Goal: Use online tool/utility: Utilize a website feature to perform a specific function

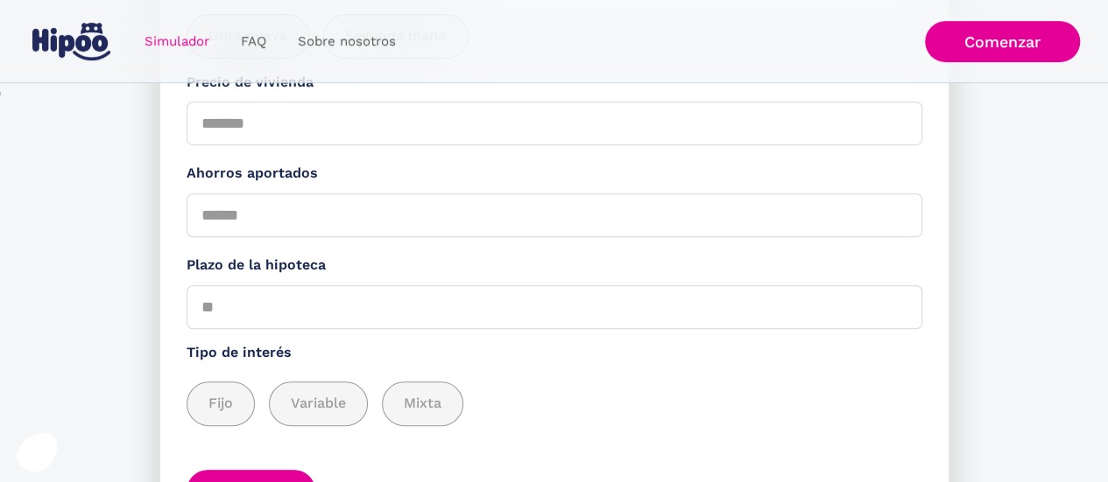
scroll to position [425, 0]
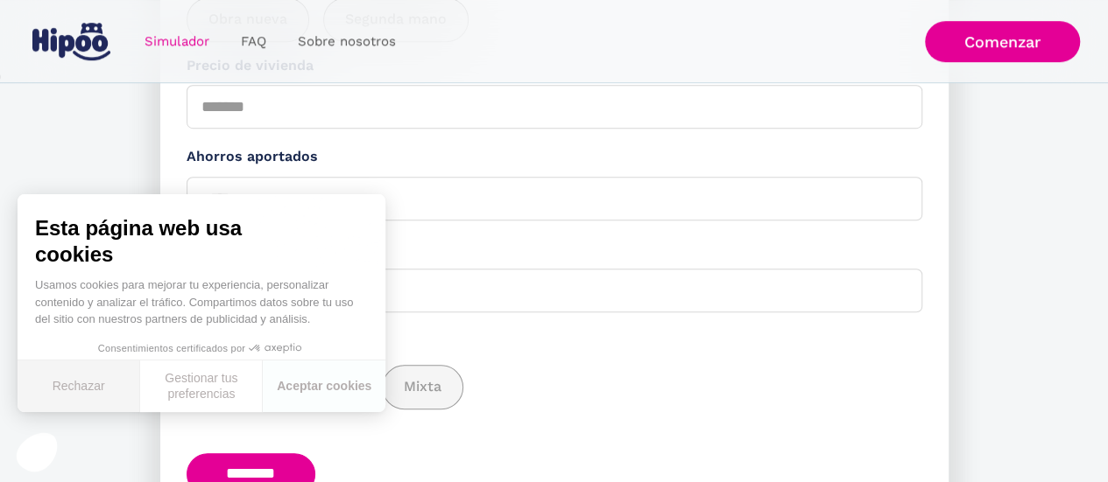
click at [86, 374] on button "Rechazar" at bounding box center [79, 387] width 123 height 52
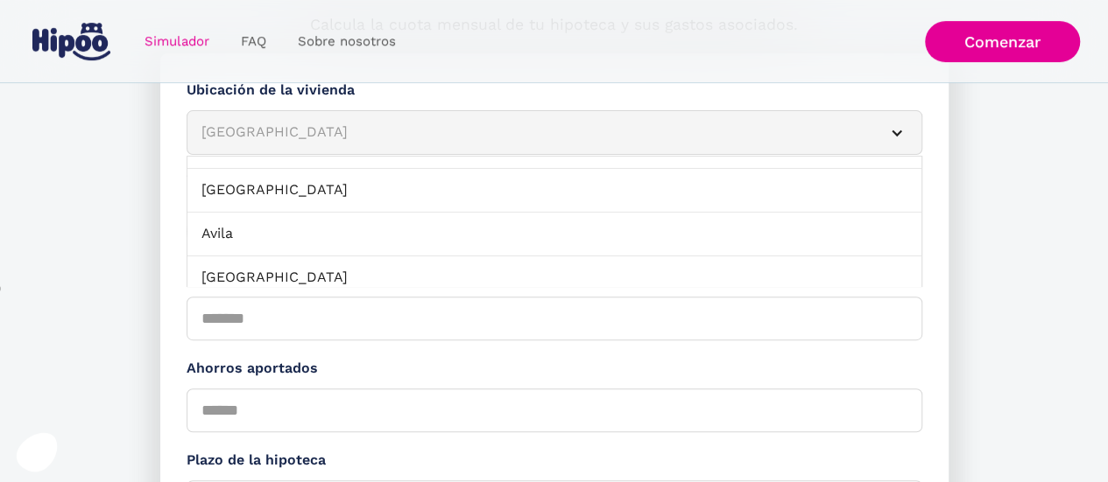
scroll to position [123, 0]
click at [427, 128] on div "[GEOGRAPHIC_DATA]" at bounding box center [533, 133] width 664 height 22
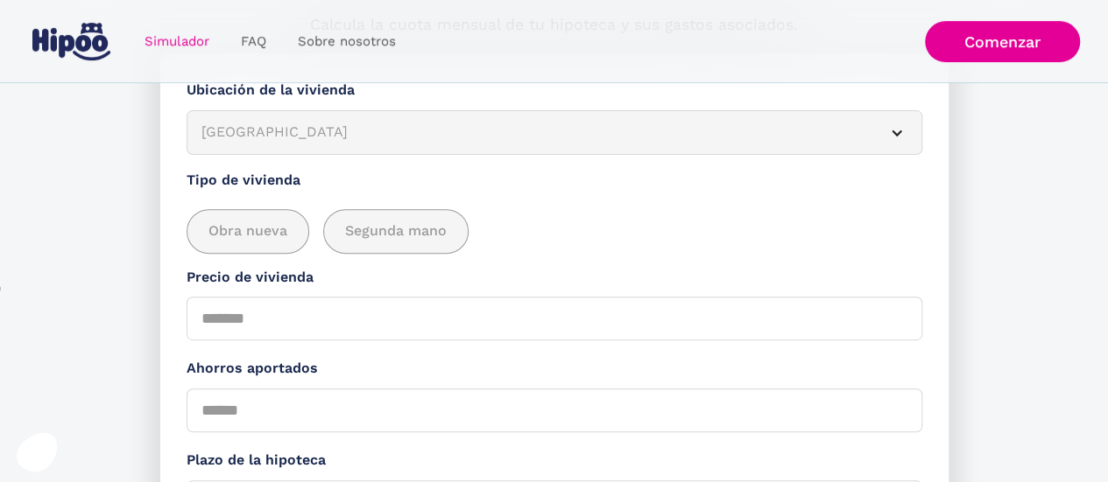
click at [427, 132] on div "[GEOGRAPHIC_DATA]" at bounding box center [533, 133] width 664 height 22
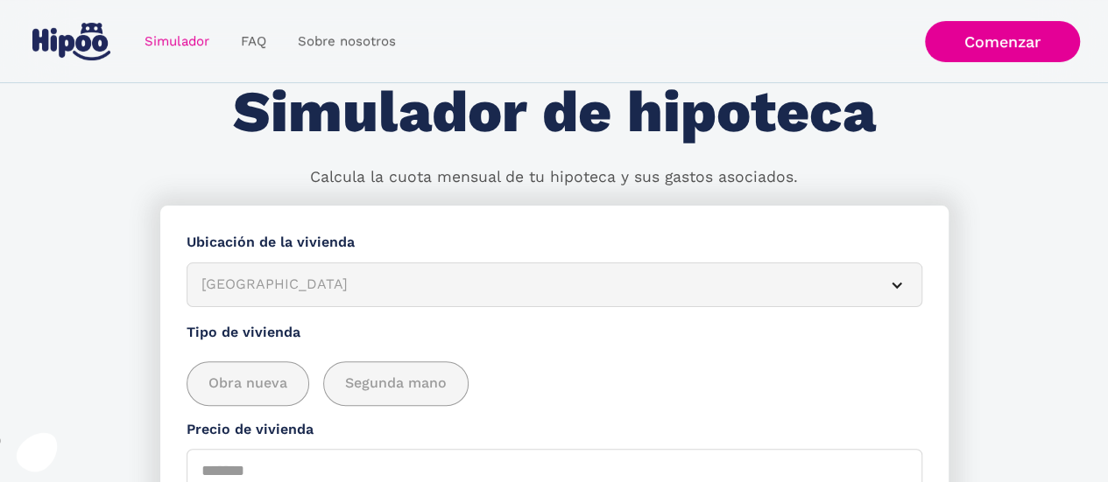
scroll to position [0, 0]
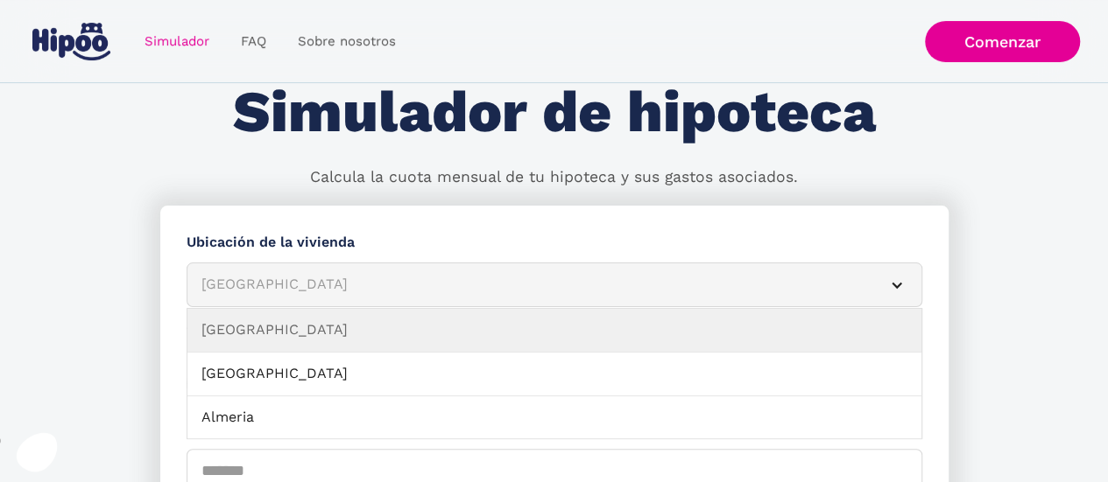
click at [406, 285] on div "[GEOGRAPHIC_DATA]" at bounding box center [533, 285] width 664 height 22
click at [461, 283] on div "[GEOGRAPHIC_DATA]" at bounding box center [533, 285] width 664 height 22
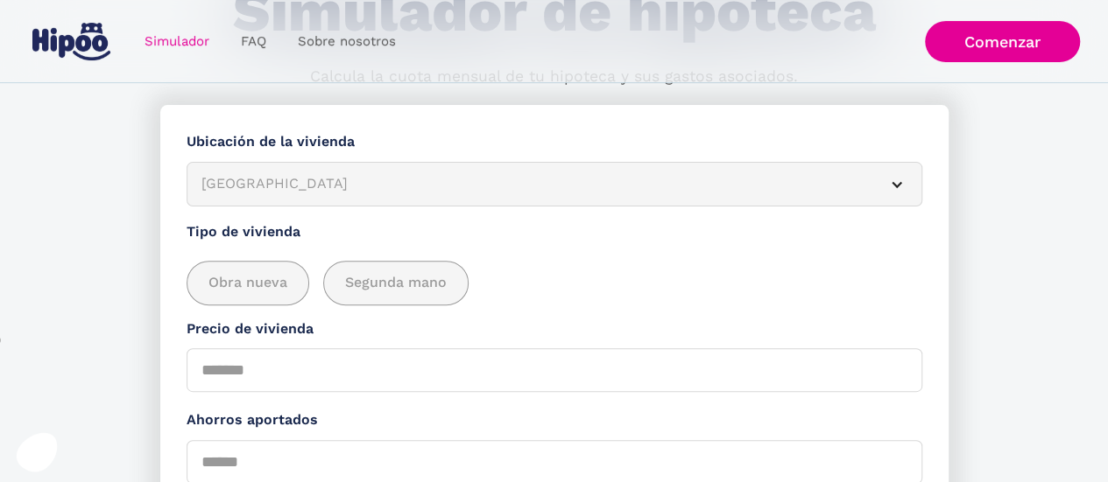
scroll to position [160, 0]
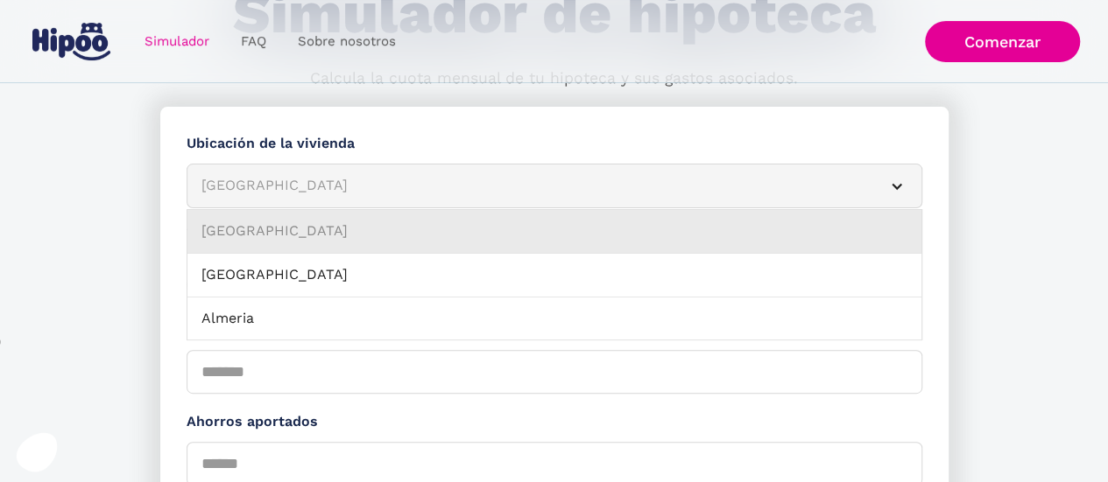
click at [429, 234] on link "[GEOGRAPHIC_DATA]" at bounding box center [554, 232] width 734 height 44
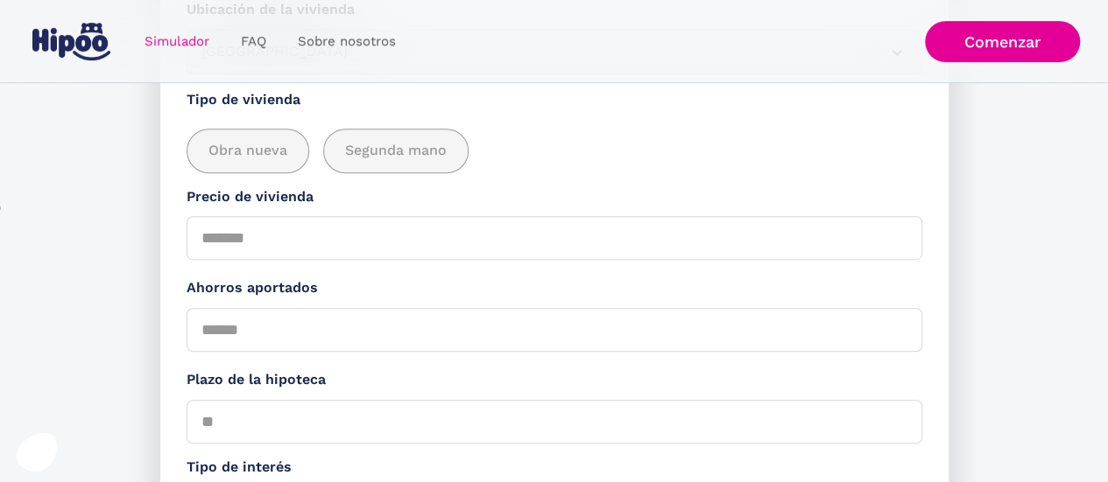
scroll to position [305, 0]
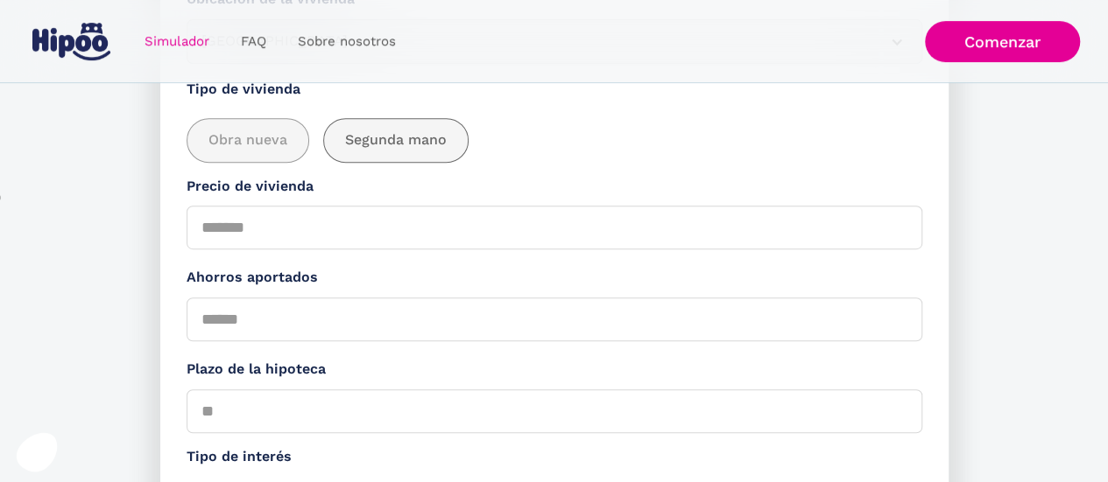
click at [363, 146] on span "Segunda mano" at bounding box center [396, 141] width 102 height 22
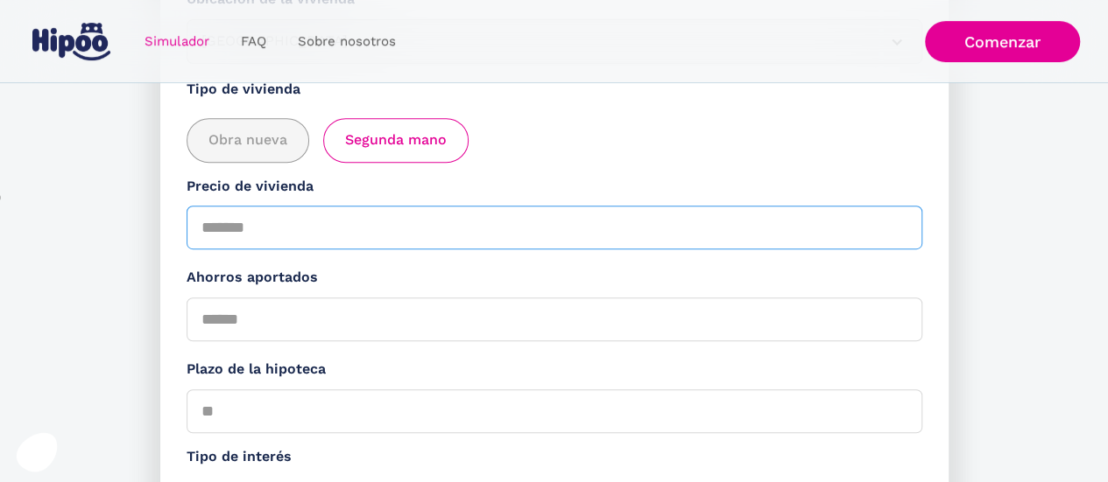
click at [334, 228] on input "Precio de vivienda" at bounding box center [553, 228] width 735 height 44
type input "******"
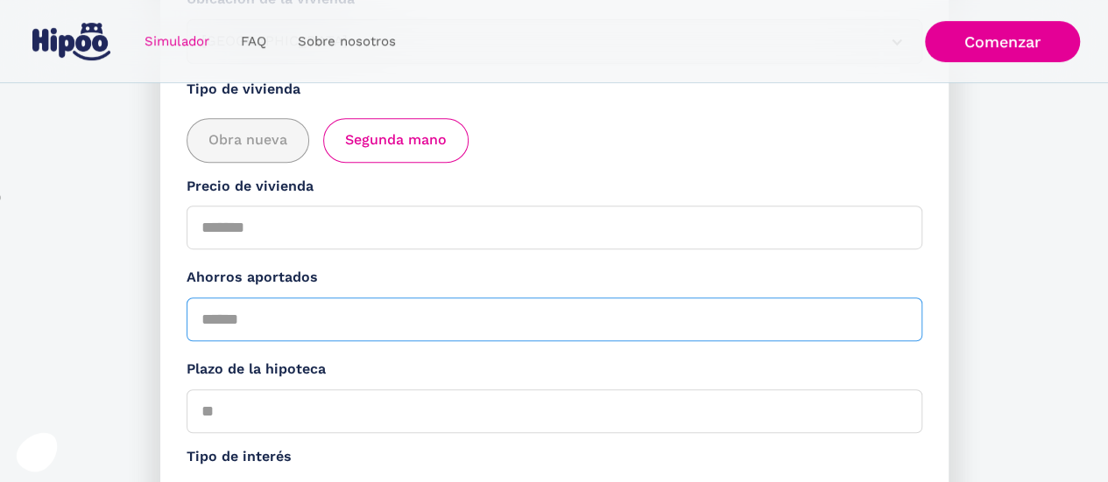
click at [320, 320] on input "Ahorros aportados" at bounding box center [553, 320] width 735 height 44
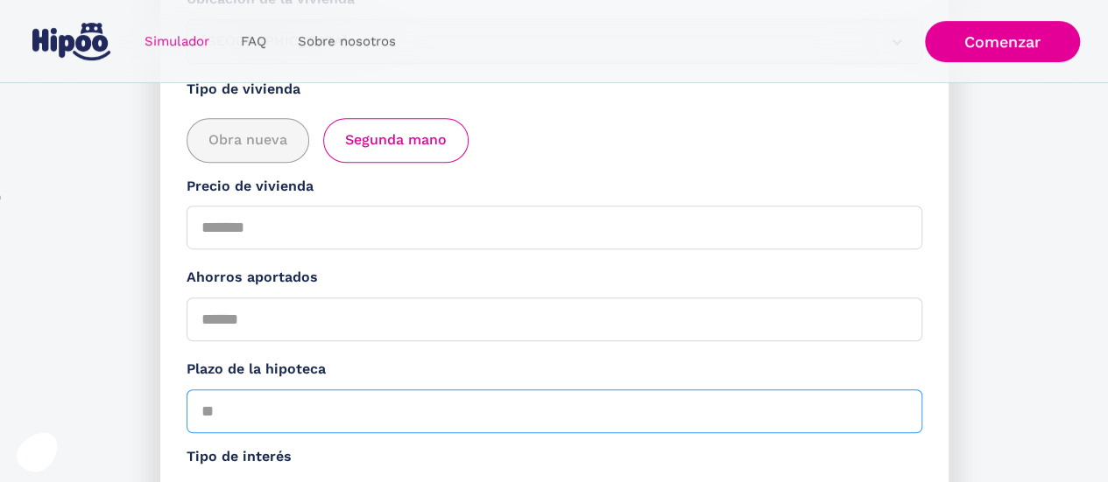
click at [325, 405] on input "Plazo de la hipoteca" at bounding box center [553, 412] width 735 height 44
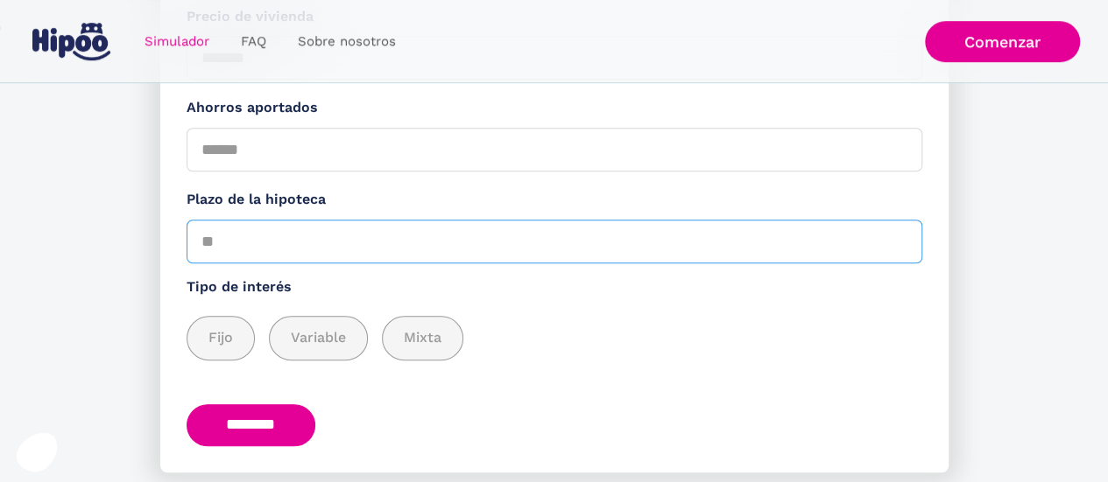
scroll to position [475, 0]
type input "**"
click at [322, 337] on span "Variable" at bounding box center [318, 338] width 55 height 22
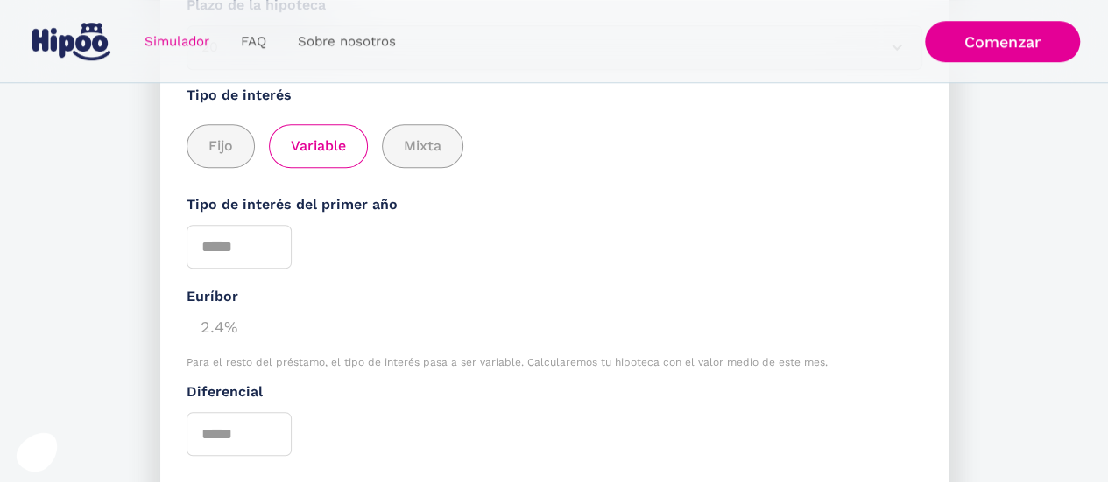
scroll to position [667, 0]
click at [241, 144] on div "add_description_here" at bounding box center [220, 148] width 67 height 43
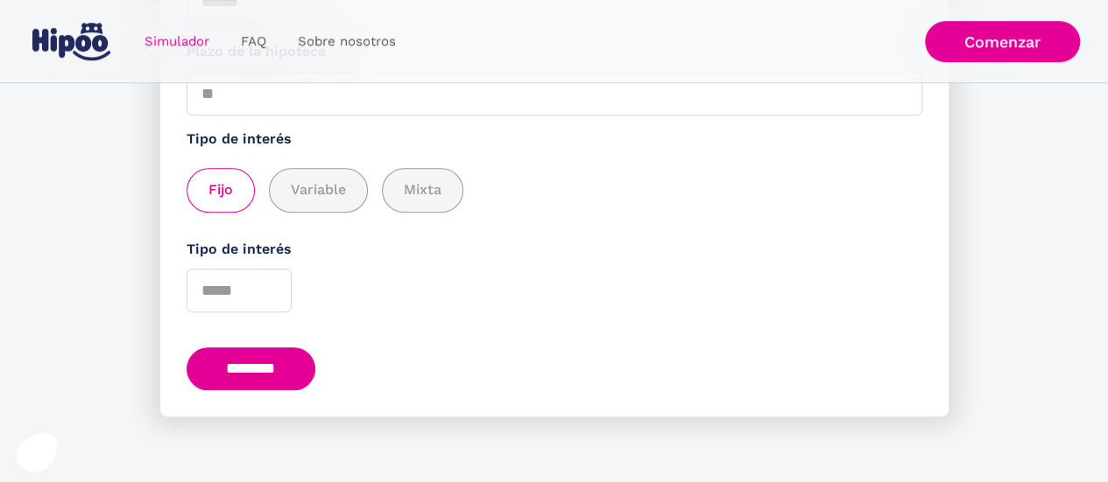
scroll to position [625, 0]
click at [298, 180] on span "Variable" at bounding box center [318, 190] width 55 height 22
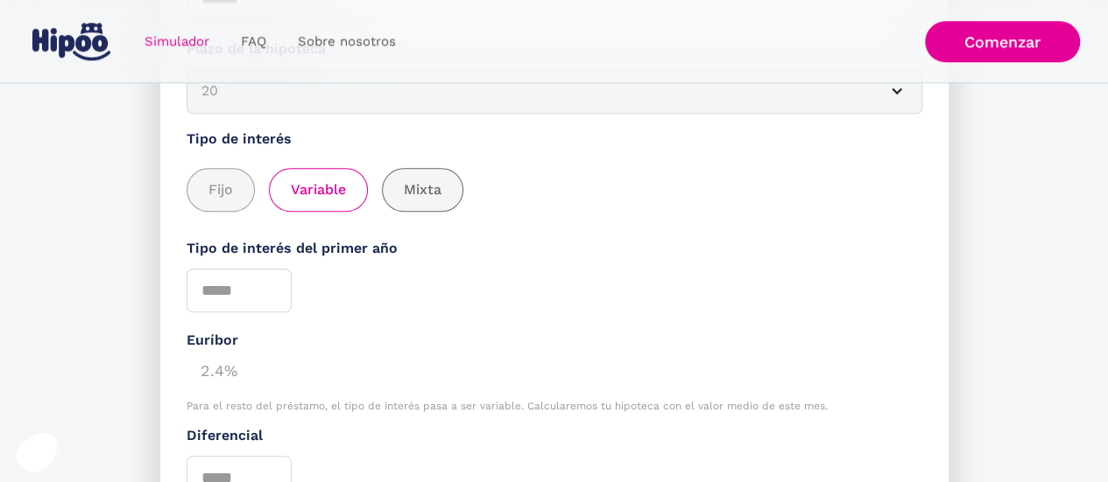
click at [389, 199] on div "add_description_here" at bounding box center [423, 190] width 80 height 43
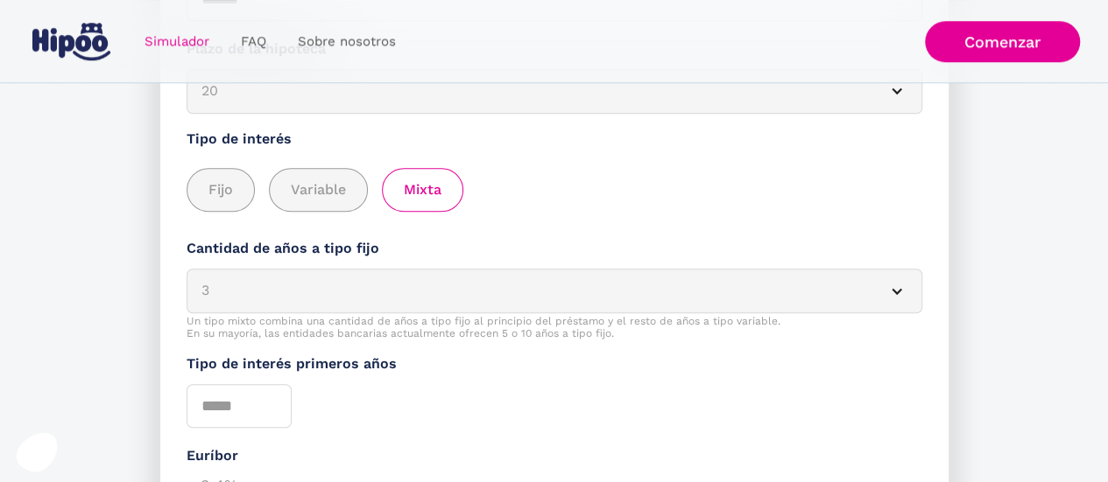
click at [259, 152] on div "Fijo Variable Mixta" at bounding box center [553, 182] width 735 height 62
click at [252, 202] on div "add_description_here" at bounding box center [220, 190] width 67 height 43
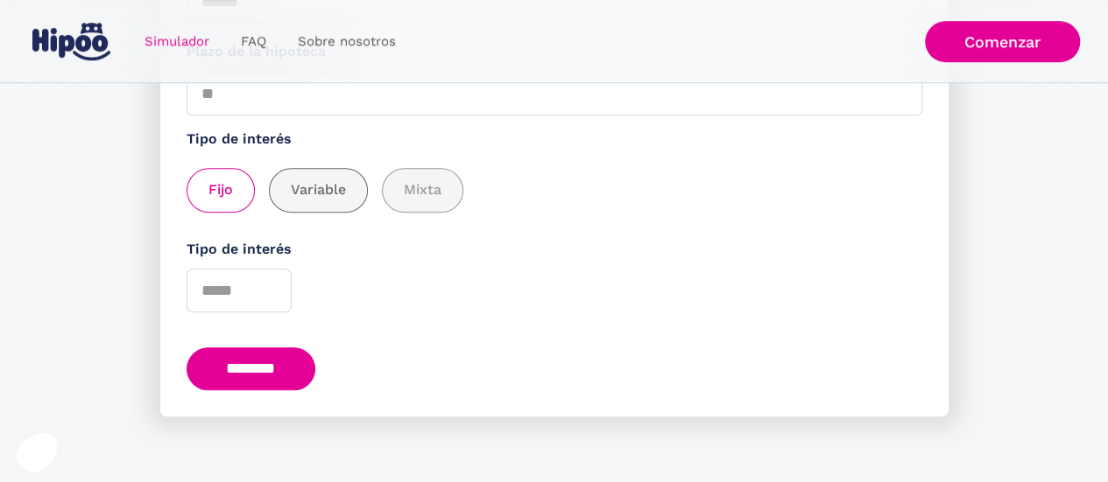
click at [306, 195] on span "Variable" at bounding box center [318, 190] width 55 height 22
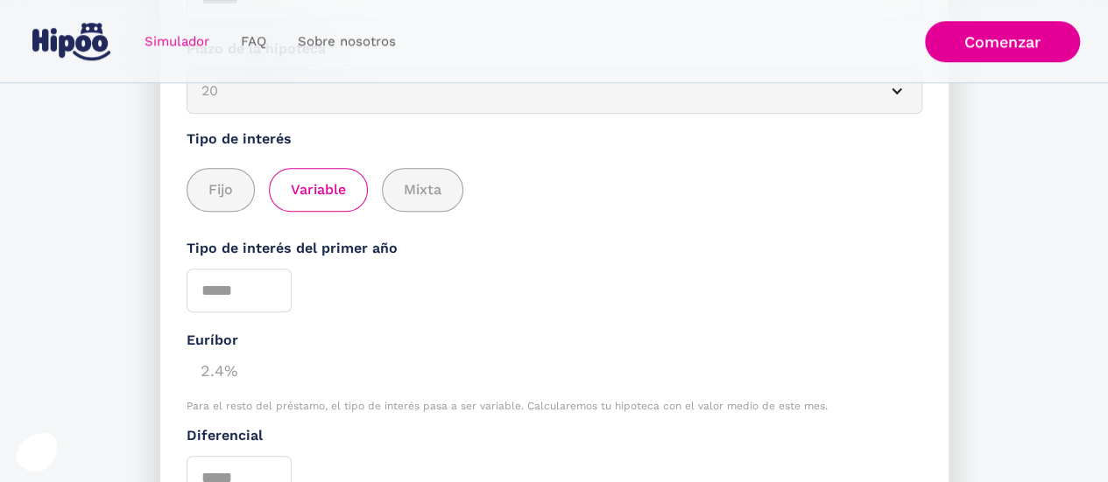
scroll to position [815, 0]
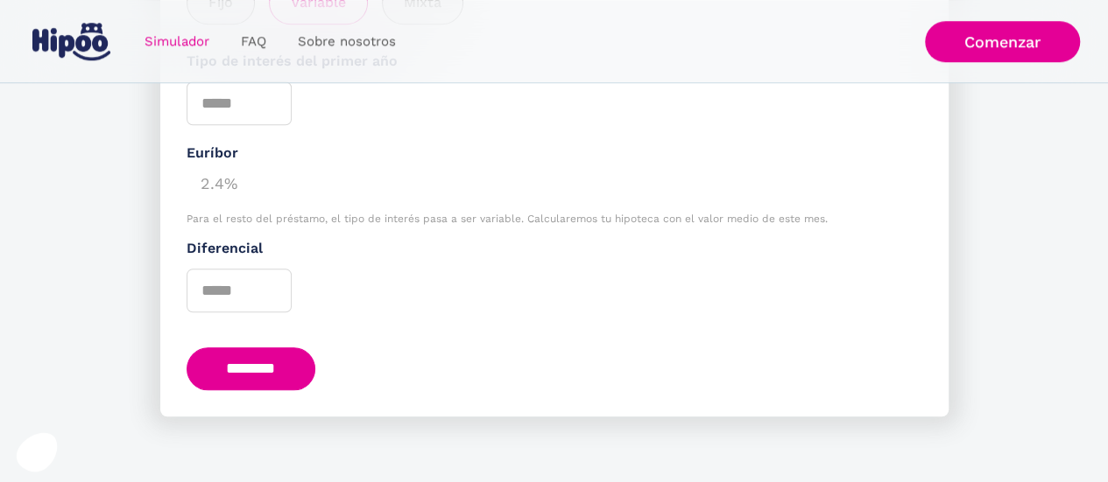
click at [263, 360] on input "********" at bounding box center [251, 369] width 130 height 43
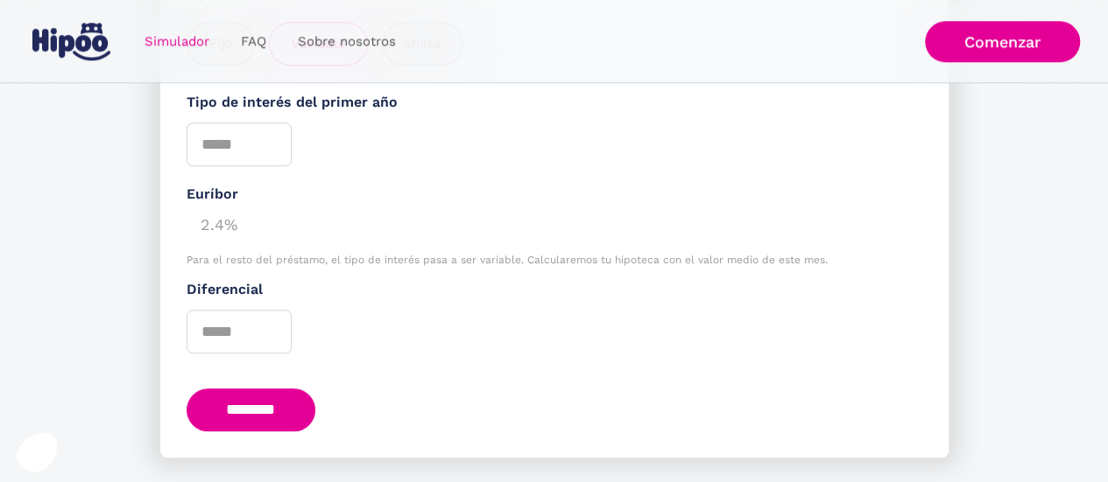
click at [259, 424] on input "********" at bounding box center [251, 410] width 130 height 43
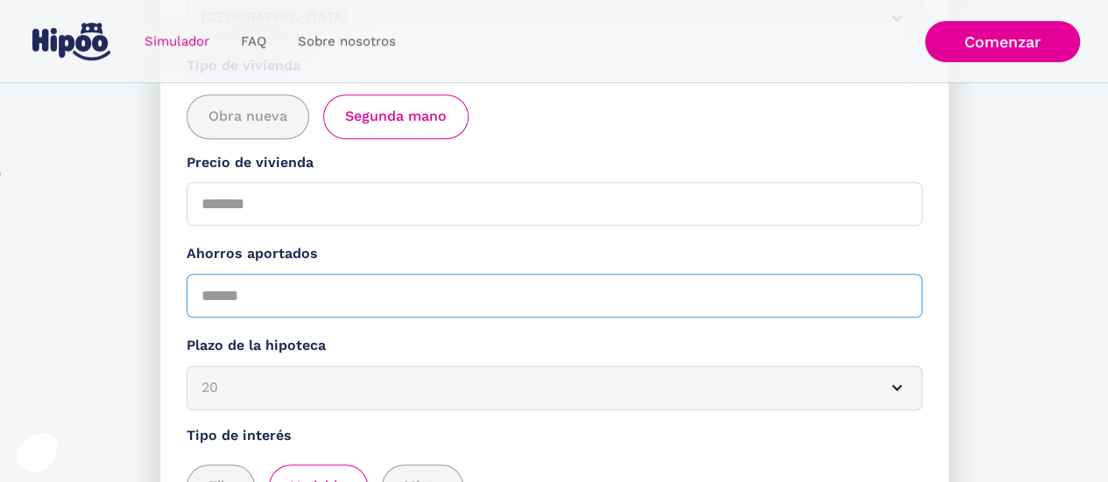
scroll to position [327, 0]
type input "*****"
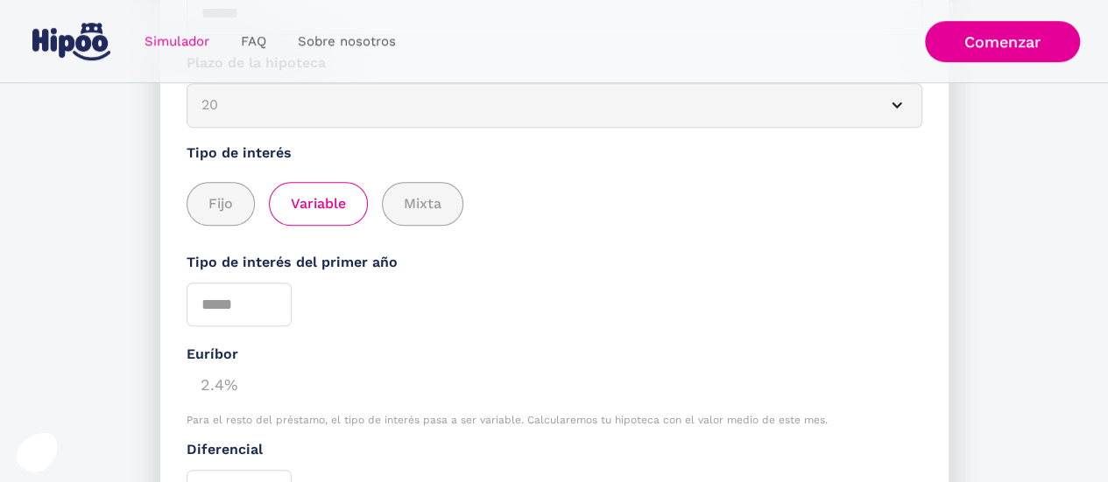
scroll to position [815, 0]
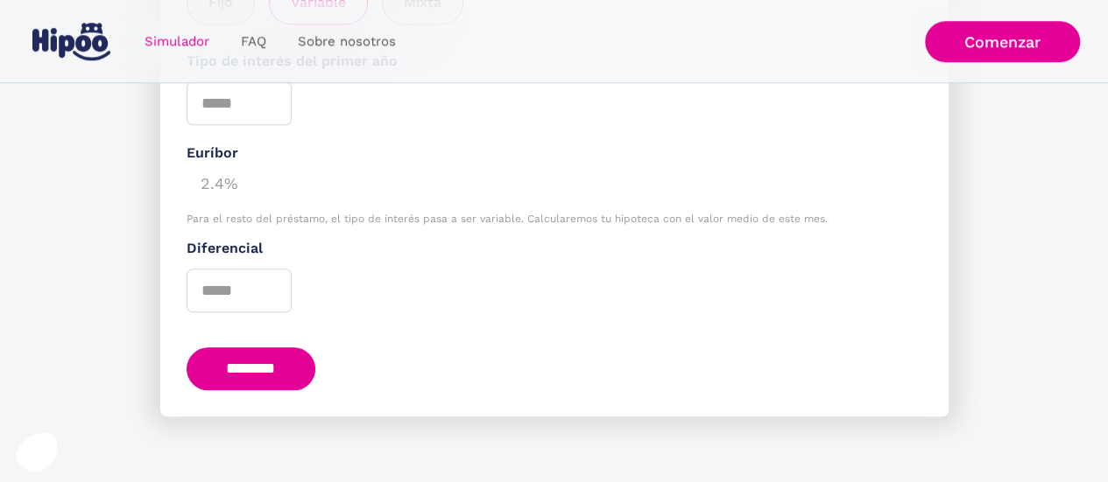
click at [278, 355] on input "********" at bounding box center [251, 369] width 130 height 43
